Goal: Information Seeking & Learning: Learn about a topic

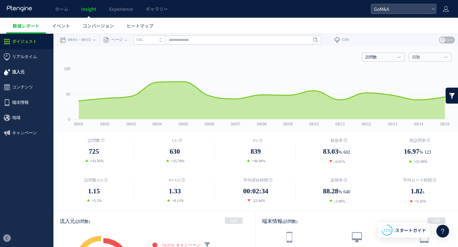
click at [19, 71] on span "流入元" at bounding box center [18, 72] width 12 height 15
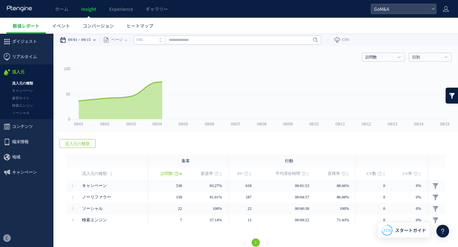
click at [81, 39] on div "09/01 09/15" at bounding box center [80, 40] width 40 height 13
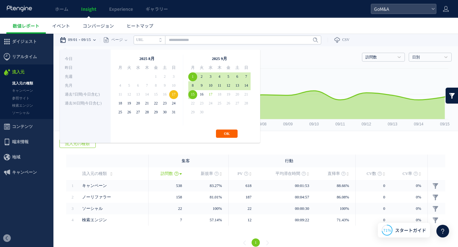
click at [231, 132] on button "OK" at bounding box center [227, 134] width 22 height 8
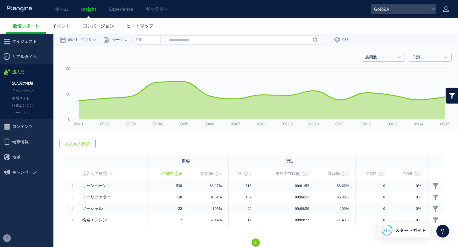
scroll to position [7, 0]
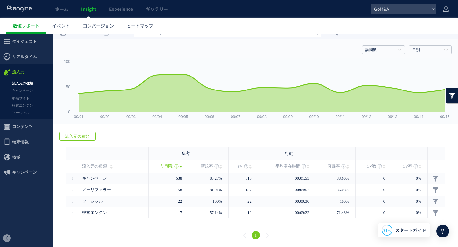
click at [110, 168] on icon at bounding box center [111, 166] width 3 height 5
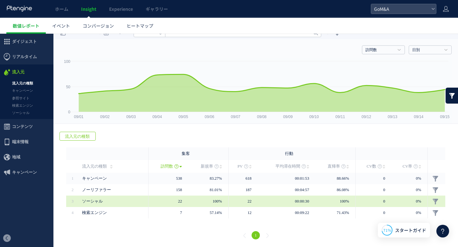
click at [86, 204] on span "ソーシャル" at bounding box center [113, 201] width 62 height 11
click at [89, 201] on span "ソーシャル" at bounding box center [92, 201] width 21 height 4
click at [440, 199] on td at bounding box center [436, 201] width 17 height 11
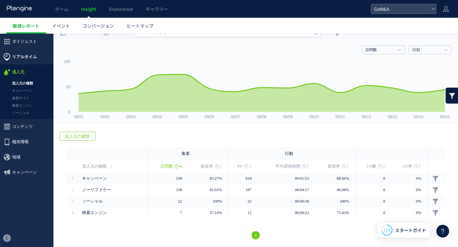
click at [22, 52] on span "リアルタイム" at bounding box center [24, 56] width 25 height 15
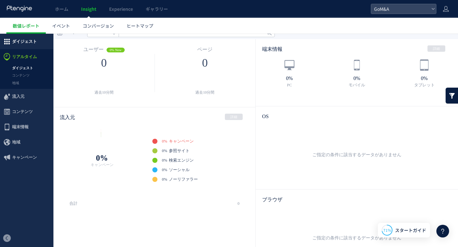
click at [21, 44] on span "ダイジェスト" at bounding box center [24, 41] width 25 height 15
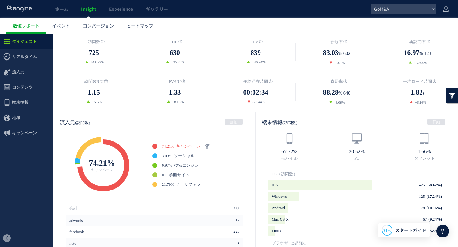
scroll to position [203, 0]
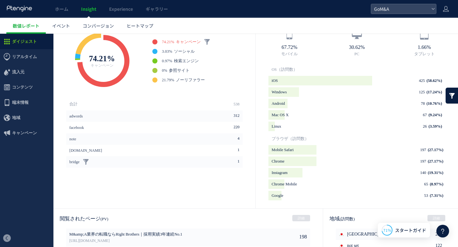
click at [79, 163] on link "bridge" at bounding box center [74, 161] width 10 height 11
click at [77, 163] on link "bridge" at bounding box center [74, 161] width 10 height 11
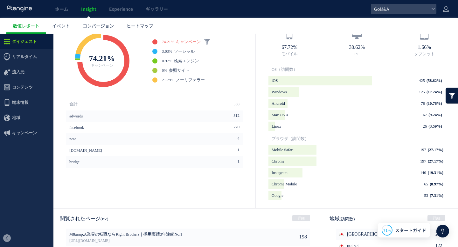
click at [97, 94] on div "Created with Highcharts 4.1.7 Browser market shares at a specific website, 2010…" at bounding box center [154, 63] width 202 height 70
